Goal: Navigation & Orientation: Find specific page/section

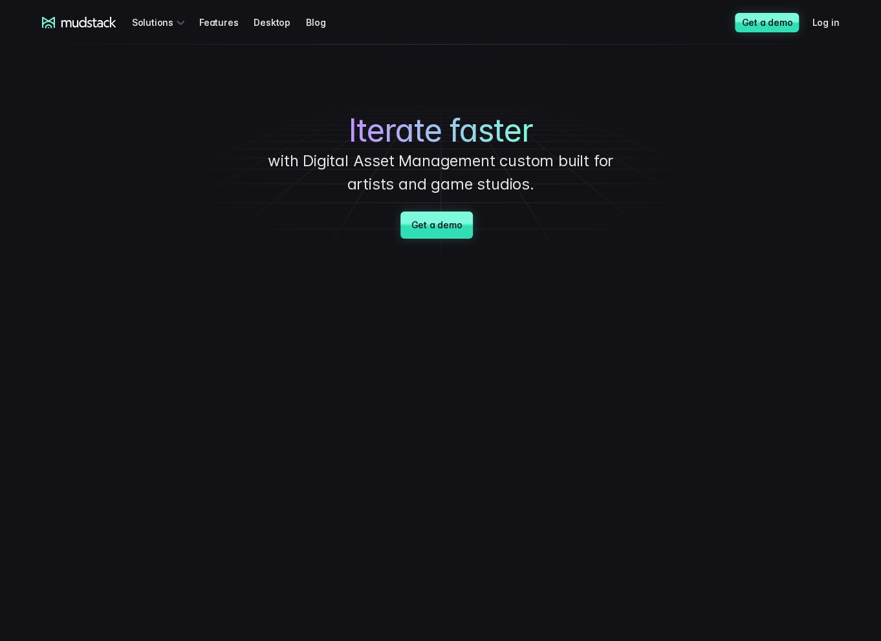
click at [641, 129] on h1 "Iterate faster" at bounding box center [440, 131] width 485 height 38
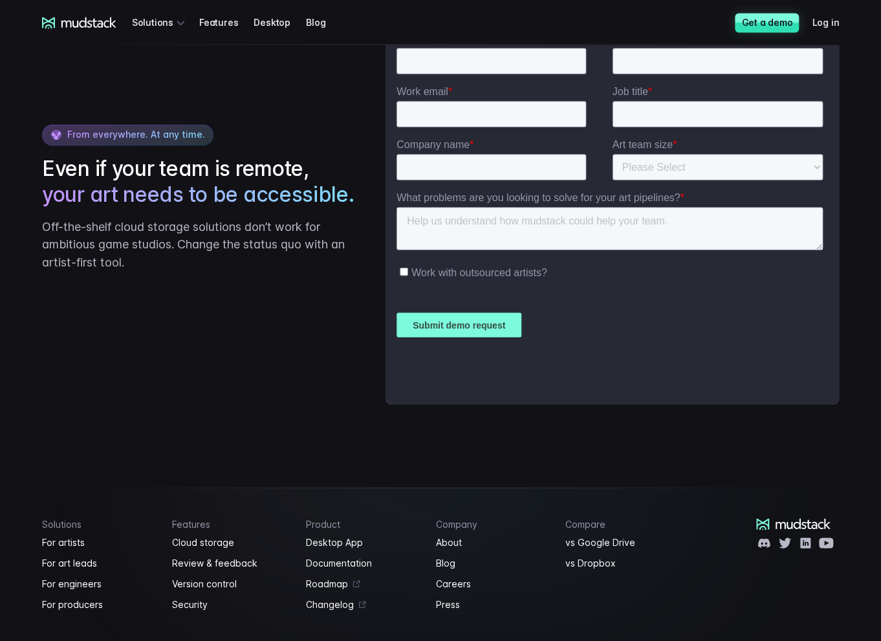
scroll to position [3142, 0]
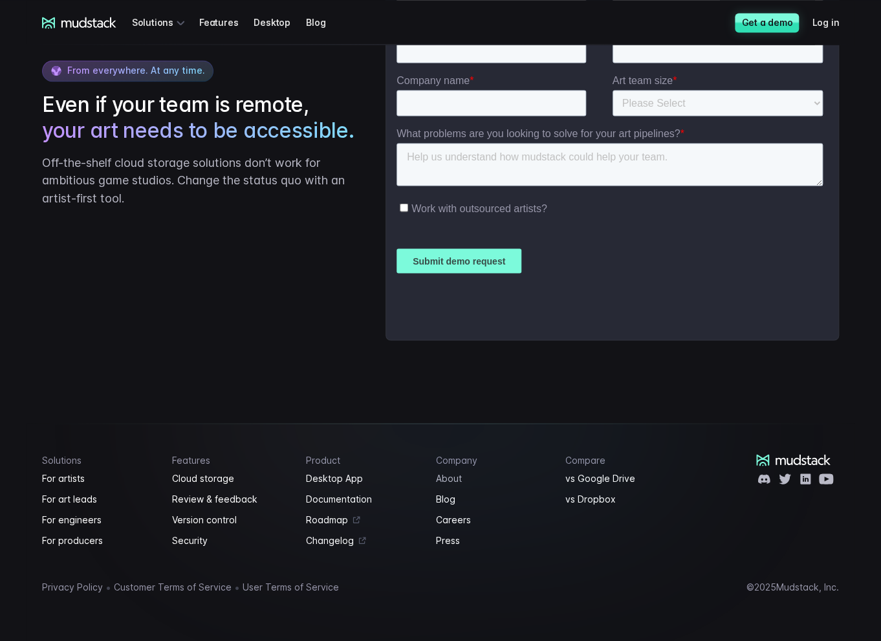
click at [441, 476] on link "About" at bounding box center [493, 478] width 114 height 16
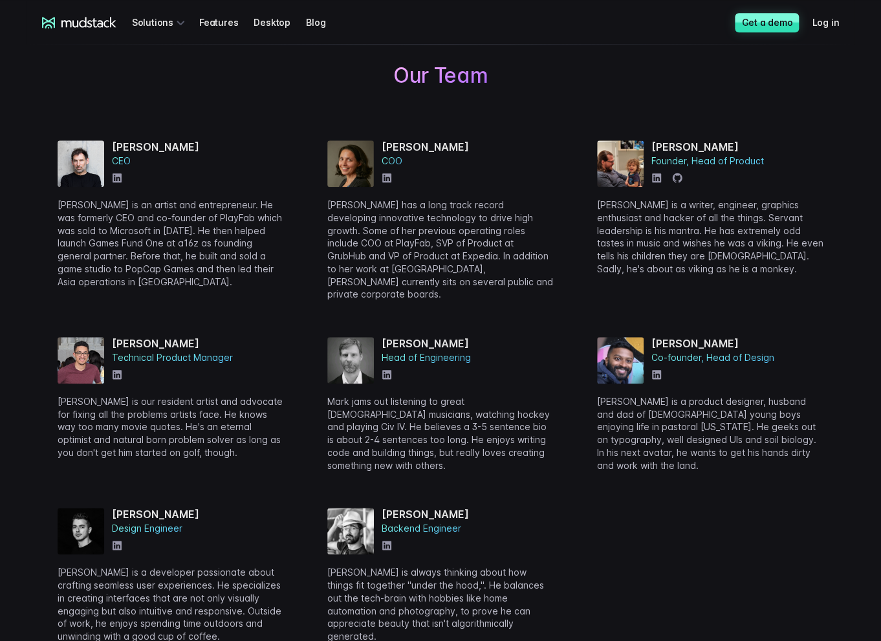
scroll to position [453, 0]
click at [557, 348] on div "[PERSON_NAME] CEO [PERSON_NAME] is an artist and entrepreneur. He was formerly …" at bounding box center [440, 375] width 797 height 533
click at [755, 244] on p "[PERSON_NAME] is a writer, engineer, graphics enthusiast and hacker of all the …" at bounding box center [710, 236] width 226 height 77
